Goal: Transaction & Acquisition: Purchase product/service

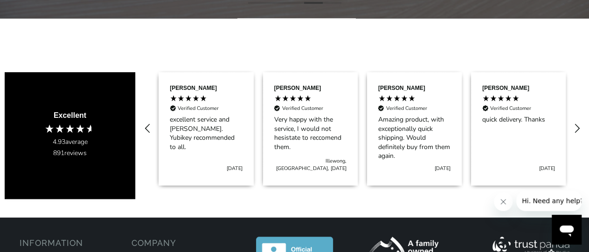
scroll to position [315, 0]
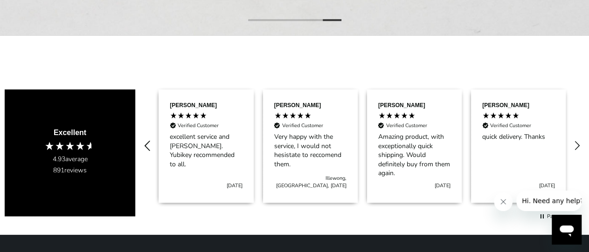
click at [145, 140] on icon "REVIEWS.io Carousel Scroll Left" at bounding box center [147, 146] width 13 height 13
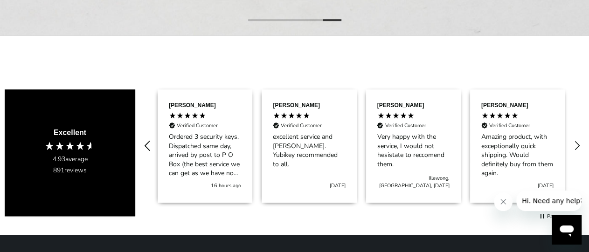
scroll to position [0, 0]
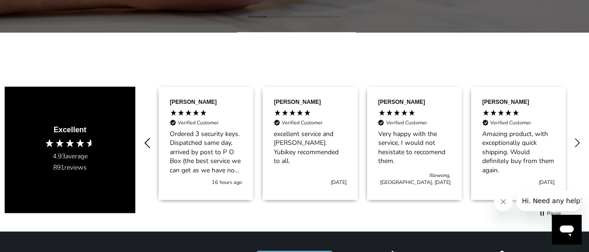
click at [144, 140] on icon "REVIEWS.io Carousel Scroll Left" at bounding box center [147, 143] width 13 height 13
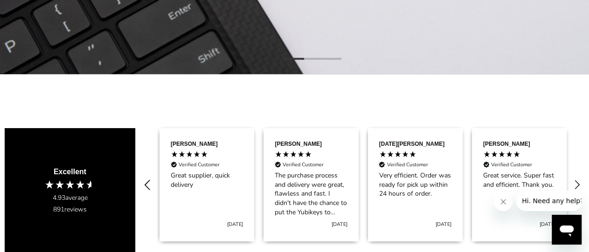
click at [147, 179] on icon "REVIEWS.io Carousel Scroll Left" at bounding box center [147, 185] width 13 height 13
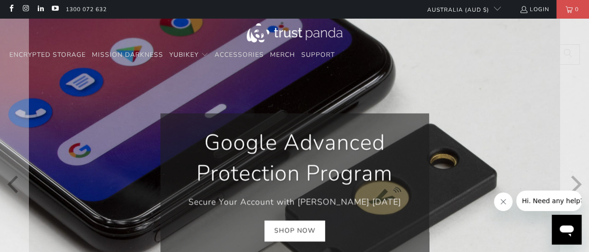
click at [292, 235] on link "Shop Now" at bounding box center [294, 231] width 61 height 21
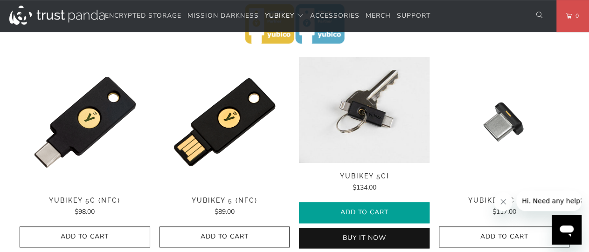
scroll to position [504, 0]
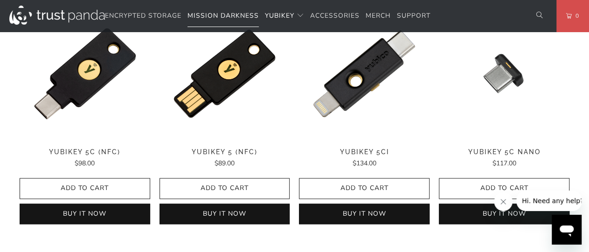
click at [214, 12] on span "Mission Darkness" at bounding box center [222, 15] width 71 height 9
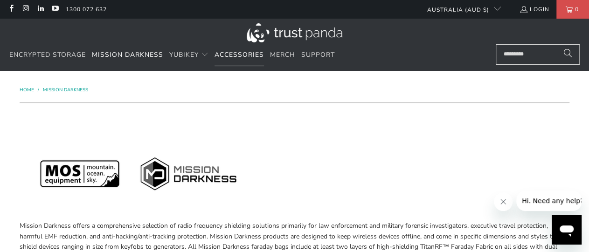
click at [239, 54] on span "Accessories" at bounding box center [238, 54] width 49 height 9
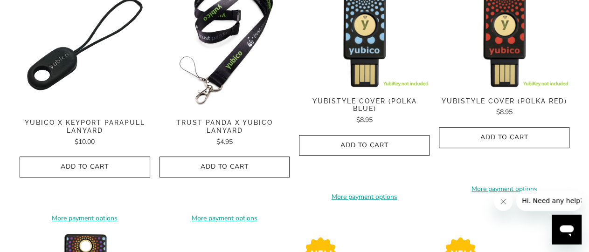
scroll to position [101, 0]
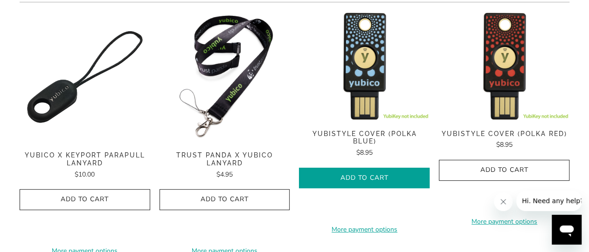
click at [365, 171] on icon "button" at bounding box center [364, 178] width 15 height 15
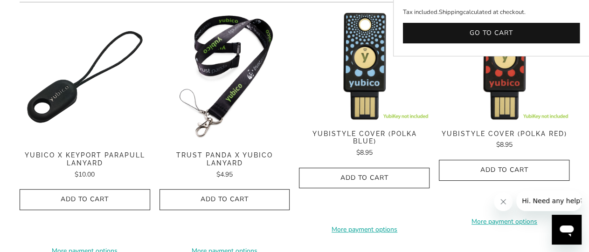
scroll to position [0, 0]
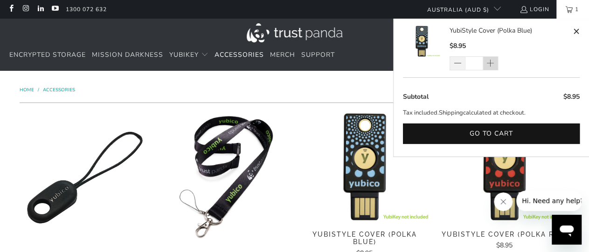
click at [494, 62] on span at bounding box center [490, 63] width 15 height 14
type input "*"
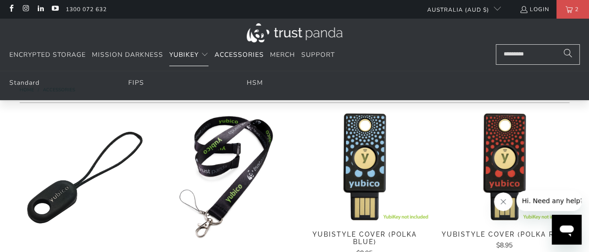
click at [192, 55] on span "YubiKey" at bounding box center [183, 54] width 29 height 9
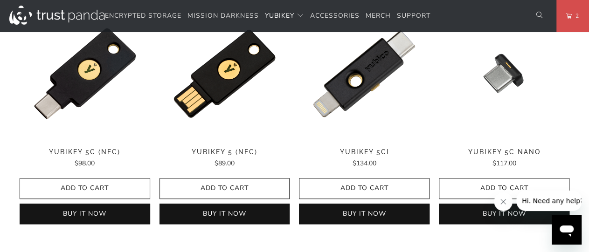
scroll to position [554, 0]
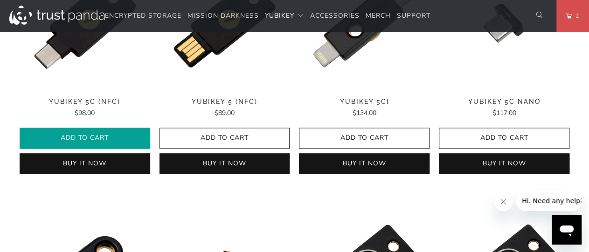
click at [98, 140] on span "Add to Cart" at bounding box center [84, 138] width 111 height 8
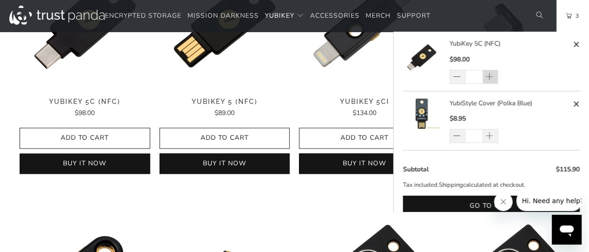
click at [488, 75] on span at bounding box center [489, 77] width 9 height 9
type input "*"
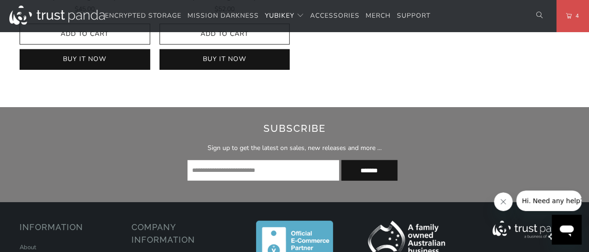
scroll to position [1259, 0]
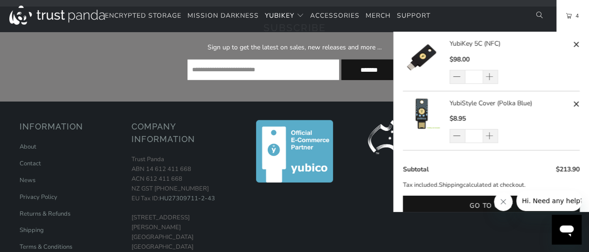
click at [576, 16] on span "4" at bounding box center [575, 16] width 7 height 10
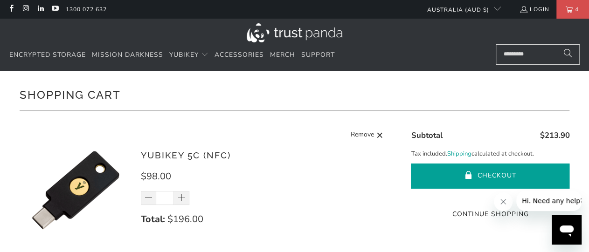
click at [483, 172] on button "Checkout" at bounding box center [490, 176] width 159 height 25
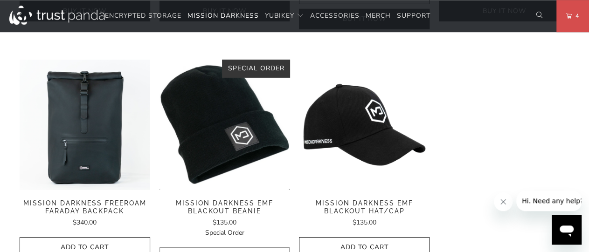
scroll to position [1511, 0]
